Goal: Communication & Community: Answer question/provide support

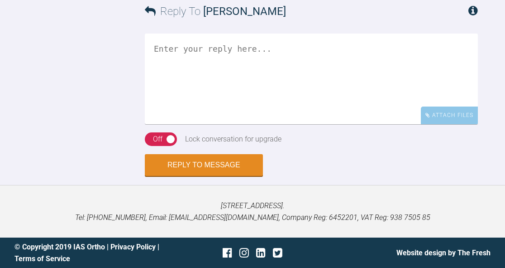
scroll to position [8234, 0]
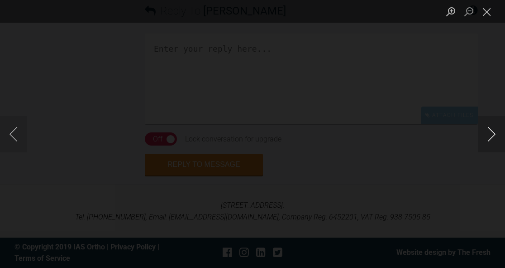
click at [490, 139] on button "Next image" at bounding box center [491, 134] width 27 height 36
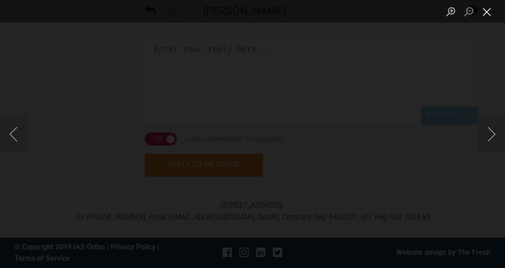
click at [491, 12] on button "Close lightbox" at bounding box center [487, 12] width 18 height 16
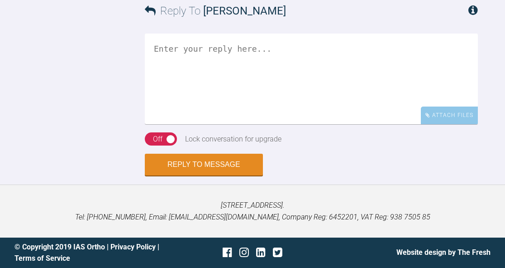
scroll to position [8380, 0]
click at [309, 124] on textarea at bounding box center [311, 79] width 333 height 91
drag, startPoint x: 238, startPoint y: 50, endPoint x: 176, endPoint y: 48, distance: 62.0
click at [176, 48] on textarea "Hi Sai, I'll upgrade" at bounding box center [311, 79] width 333 height 91
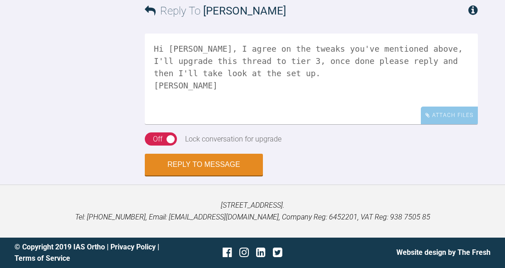
type textarea "Hi Sai, I agree on the tweaks you've mentioned above, I'll upgrade this thread …"
click at [155, 139] on div "Off" at bounding box center [158, 139] width 10 height 12
click at [200, 168] on button "Reply to Message" at bounding box center [204, 165] width 118 height 22
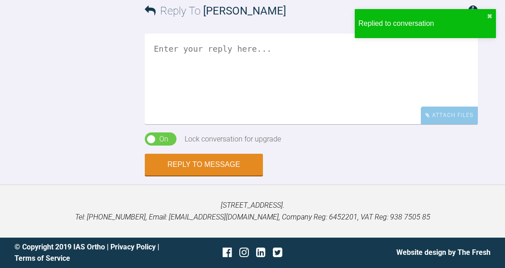
scroll to position [8574, 0]
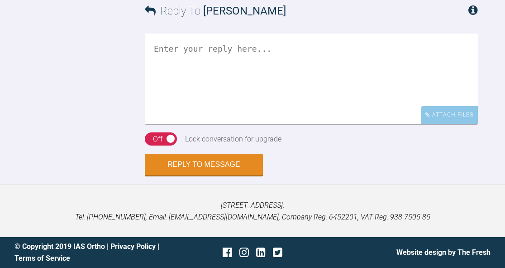
scroll to position [1693, 0]
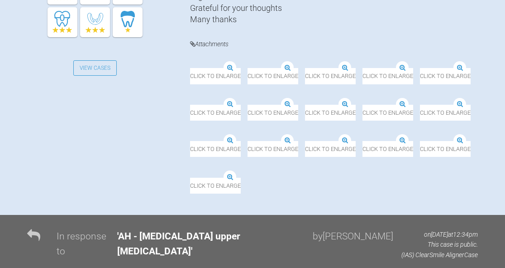
scroll to position [365, 0]
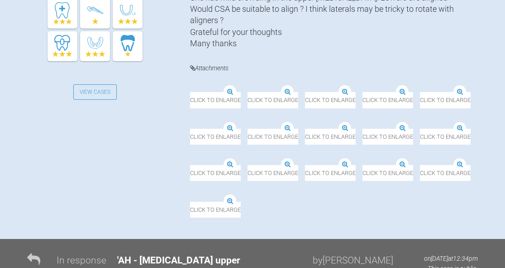
click at [190, 92] on img at bounding box center [190, 92] width 0 height 0
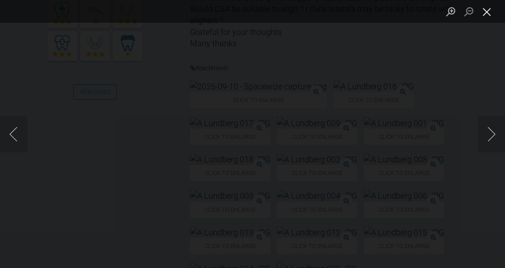
click at [489, 16] on button "Close lightbox" at bounding box center [487, 12] width 18 height 16
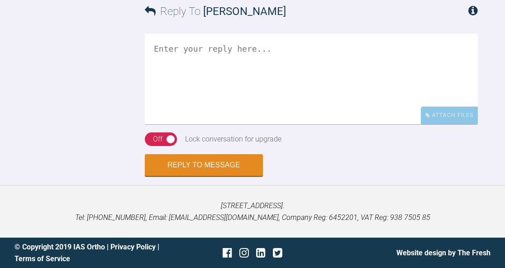
scroll to position [2023, 0]
click at [388, 60] on textarea at bounding box center [311, 79] width 333 height 91
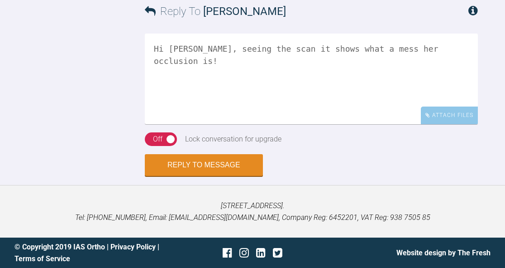
scroll to position [1933, 0]
click at [376, 124] on textarea "Hi Margaret, seeing the scan it shows what a mess her occlusion is!" at bounding box center [311, 79] width 333 height 91
click at [436, 124] on textarea "Hi Margaret, seeing the scan it shows what a mess her occlusion really is!" at bounding box center [311, 79] width 333 height 91
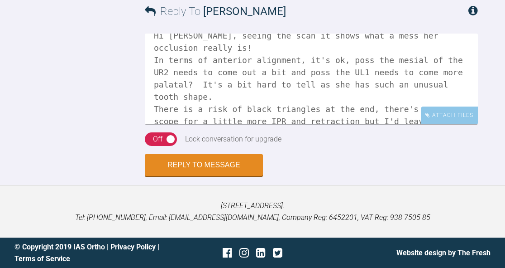
scroll to position [2023, 0]
type textarea "Hi Margaret, seeing the scan it shows what a mess her occlusion really is! In t…"
click at [213, 166] on button "Reply to Message" at bounding box center [204, 166] width 118 height 22
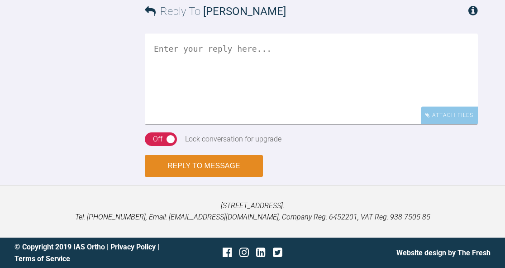
scroll to position [2181, 0]
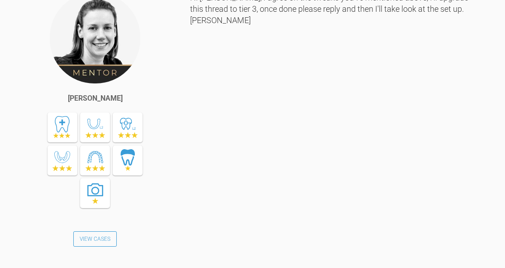
scroll to position [8151, 0]
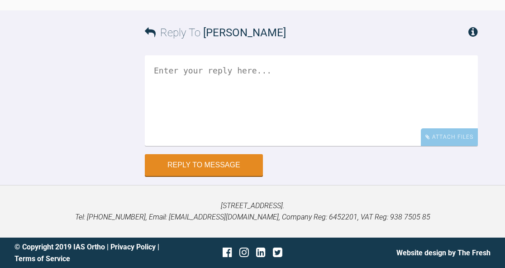
scroll to position [9084, 0]
click at [299, 146] on textarea at bounding box center [311, 100] width 333 height 91
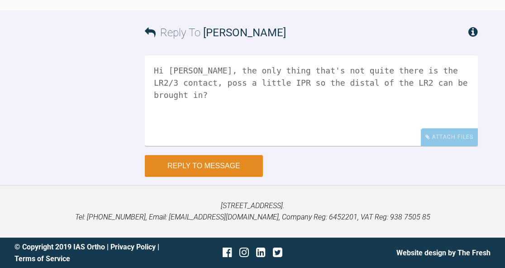
type textarea "Hi Sai, the only thing that's not quite there is the LR2/3 contact, poss a litt…"
click at [224, 177] on button "Reply to Message" at bounding box center [204, 166] width 118 height 22
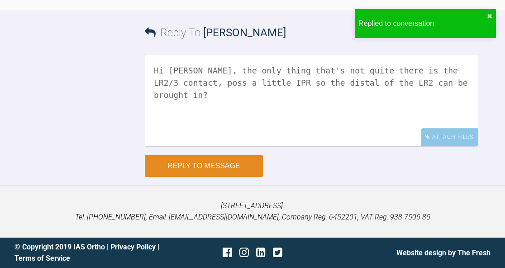
scroll to position [9356, 0]
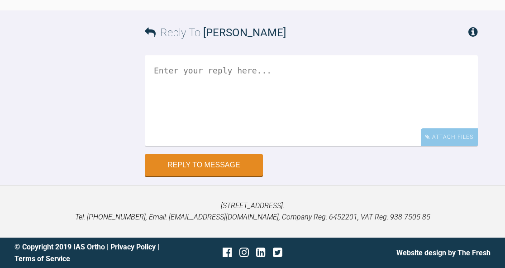
scroll to position [1267, 0]
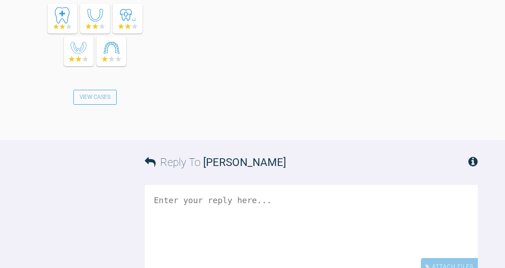
scroll to position [981, 0]
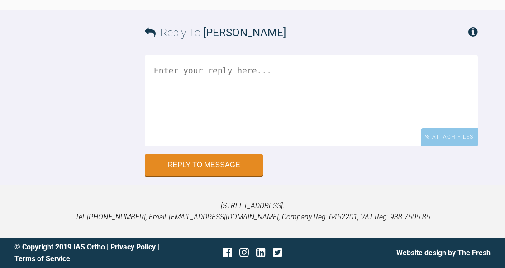
scroll to position [2175, 0]
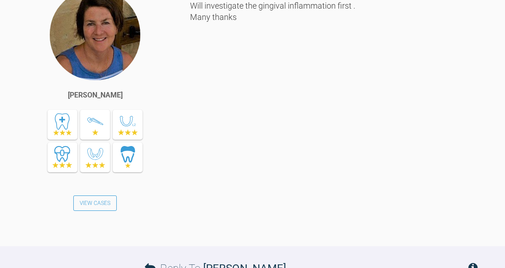
scroll to position [1144, 0]
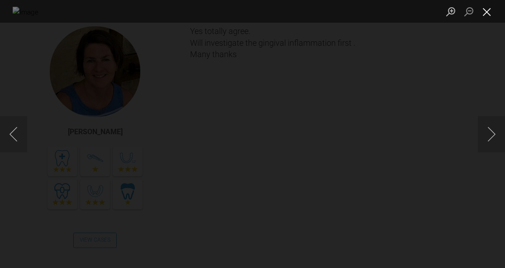
click at [491, 17] on button "Close lightbox" at bounding box center [487, 12] width 18 height 16
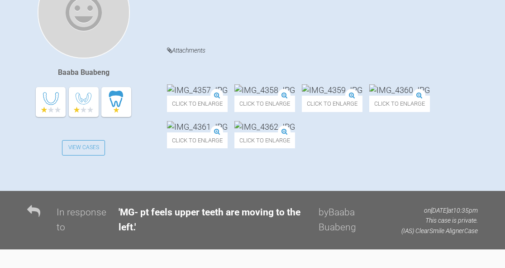
scroll to position [276, 0]
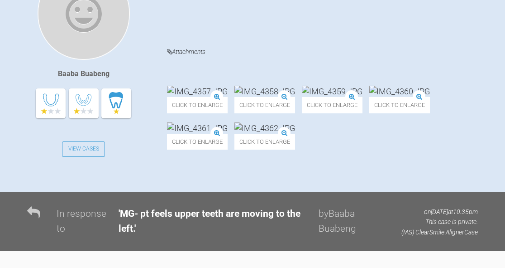
click at [228, 134] on img at bounding box center [197, 127] width 61 height 11
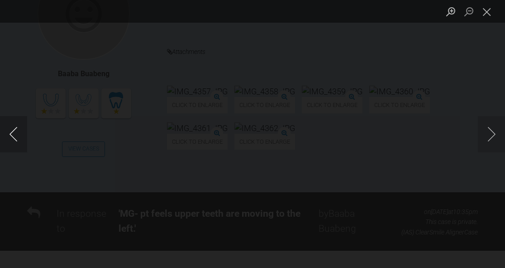
click at [10, 135] on button "Previous image" at bounding box center [13, 134] width 27 height 36
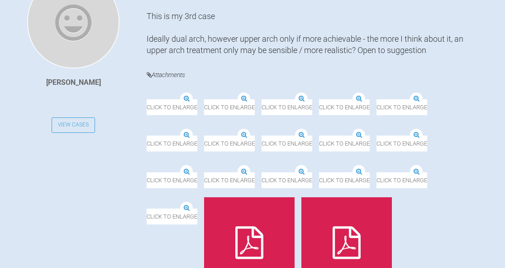
scroll to position [272, 0]
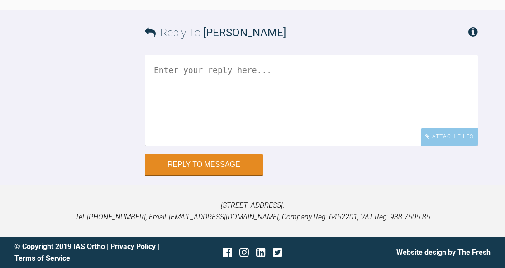
scroll to position [1040, 0]
